Goal: Check status: Check status

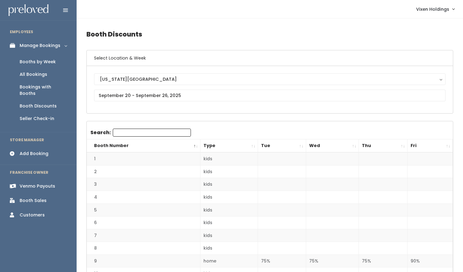
click at [47, 63] on div "Booths by Week" at bounding box center [38, 62] width 36 height 6
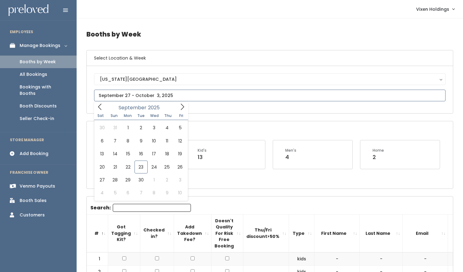
click at [138, 96] on input "text" at bounding box center [270, 96] width 352 height 12
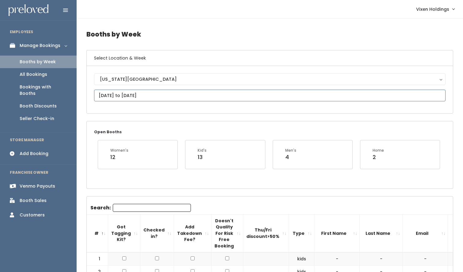
click at [123, 94] on input "October 4 to October 10" at bounding box center [270, 96] width 352 height 12
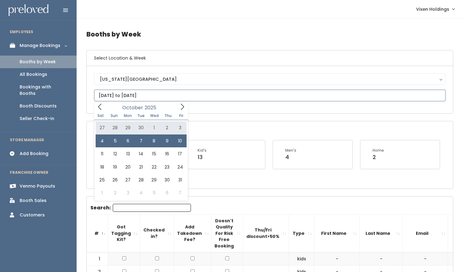
type input "September 27 to October 3"
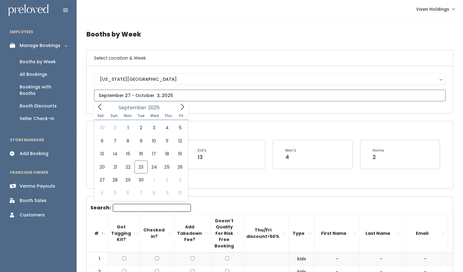
click at [130, 93] on input "text" at bounding box center [270, 96] width 352 height 12
type input "October 4 to October 10"
